Goal: Obtain resource: Download file/media

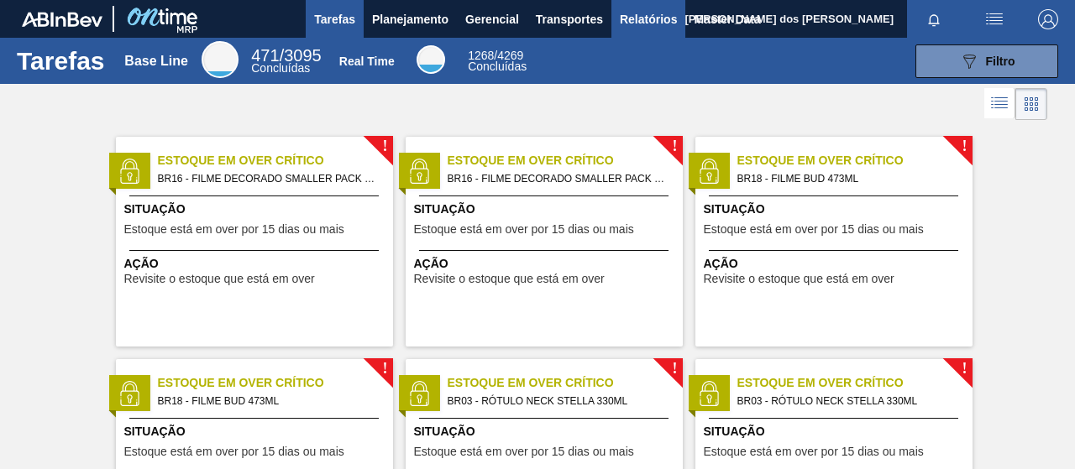
click at [681, 31] on button "Relatórios" at bounding box center [648, 19] width 74 height 38
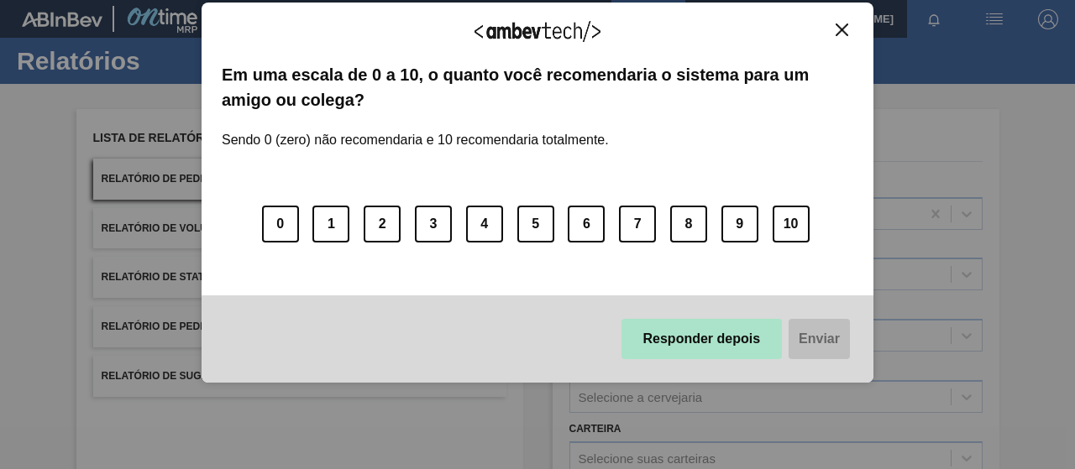
click at [737, 342] on button "Responder depois" at bounding box center [701, 339] width 161 height 40
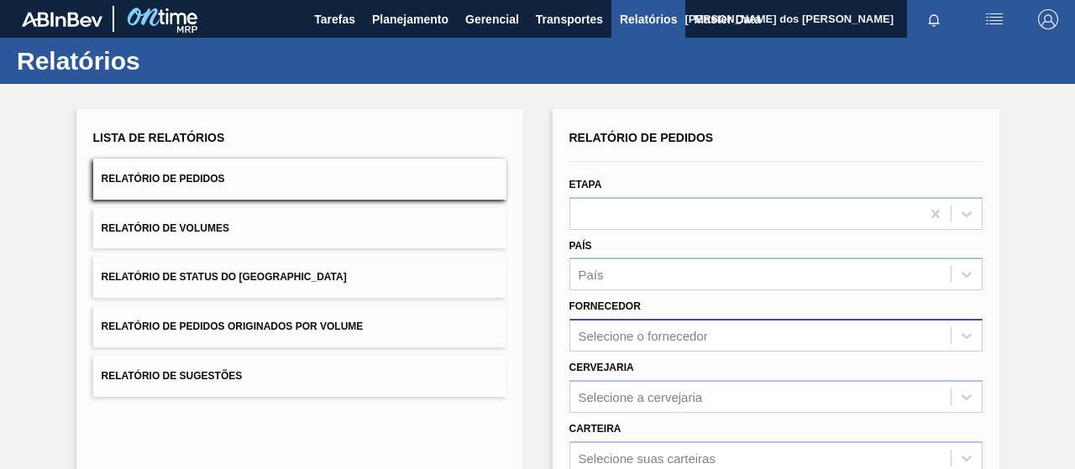
scroll to position [168, 0]
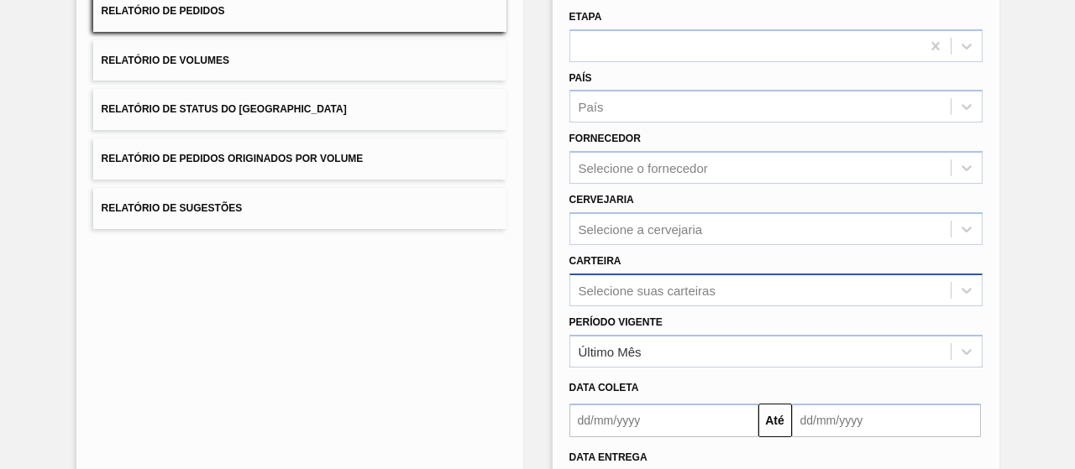
click at [668, 300] on div "Selecione suas carteiras" at bounding box center [775, 290] width 413 height 33
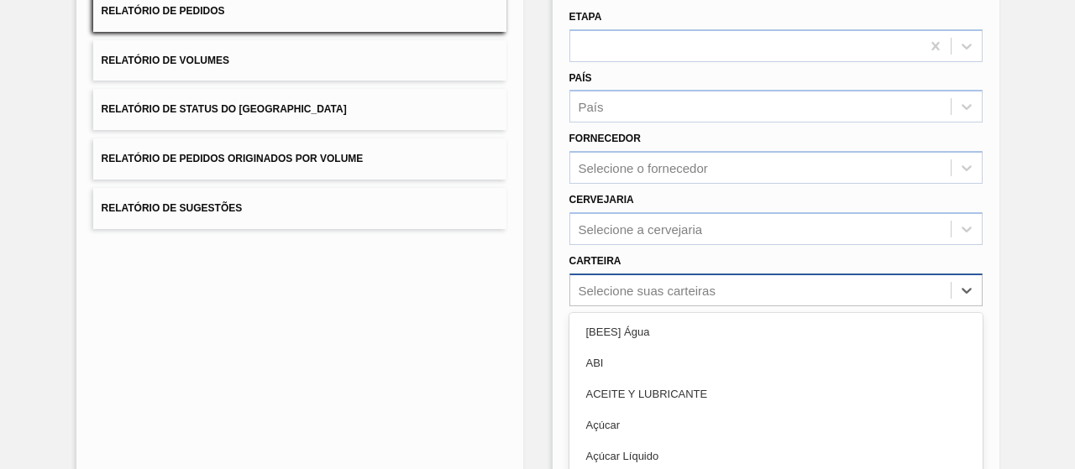
scroll to position [269, 0]
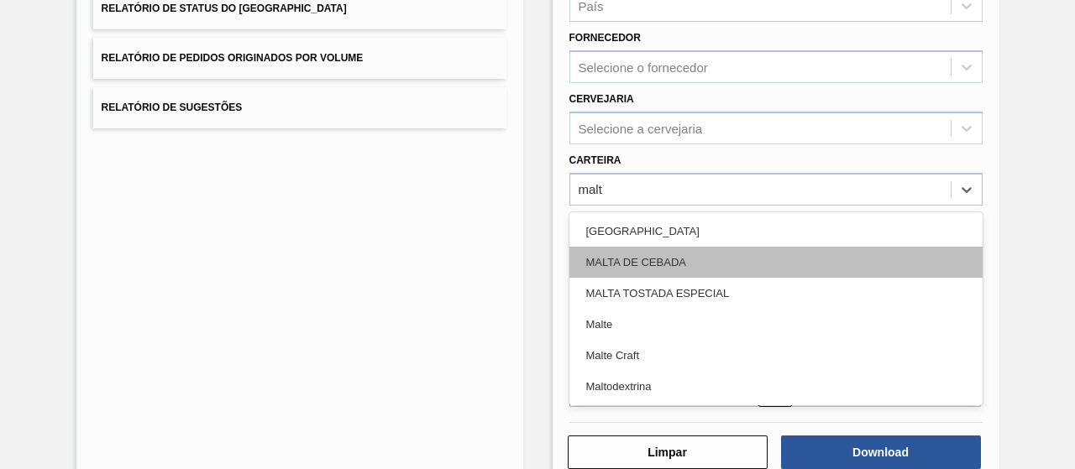
type input "malte"
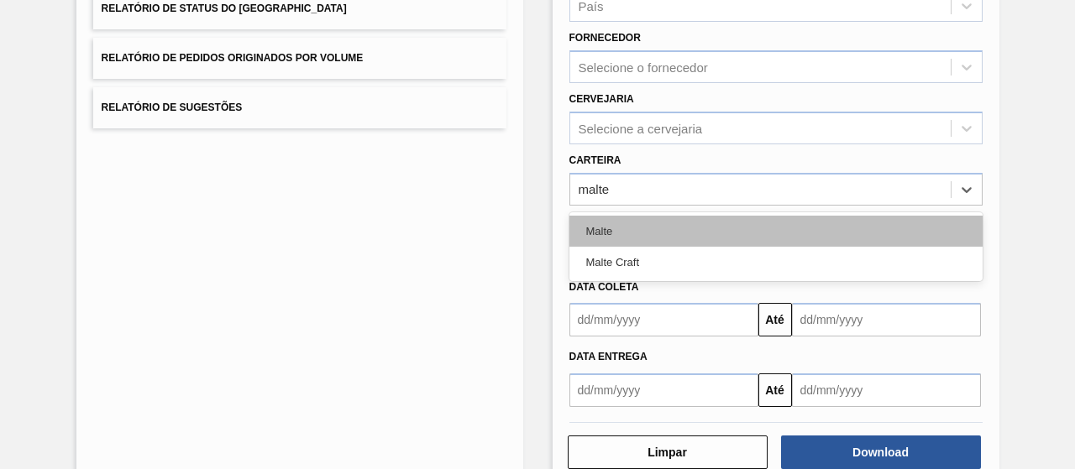
click at [623, 229] on div "Malte" at bounding box center [775, 231] width 413 height 31
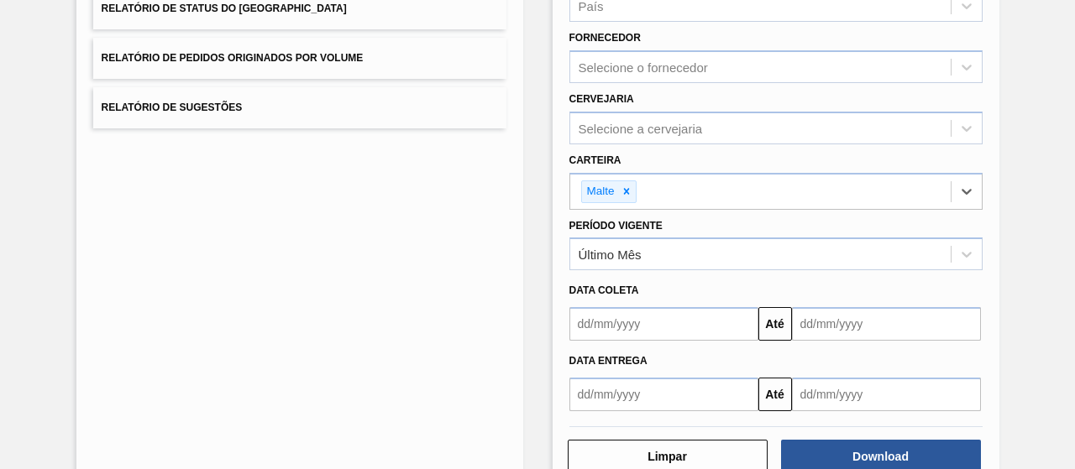
scroll to position [310, 0]
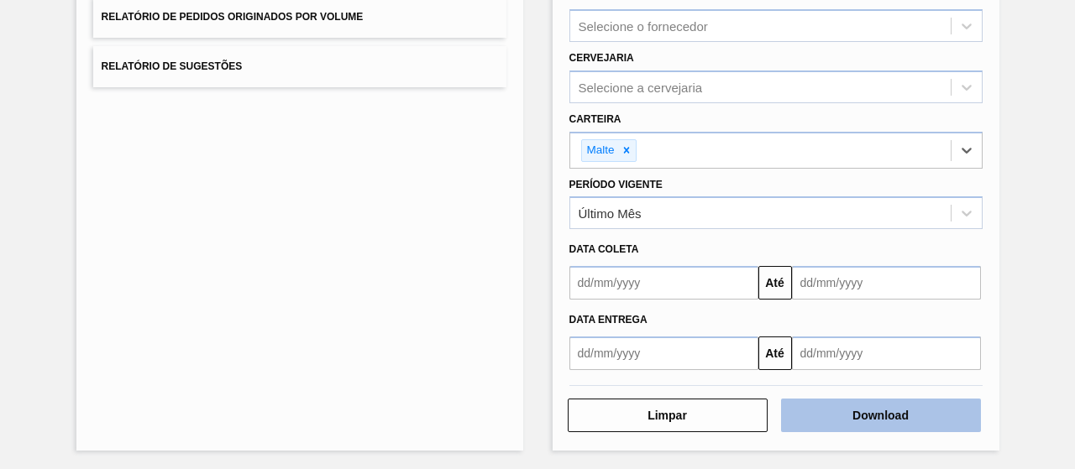
click at [839, 426] on button "Download" at bounding box center [881, 416] width 200 height 34
